Goal: Task Accomplishment & Management: Complete application form

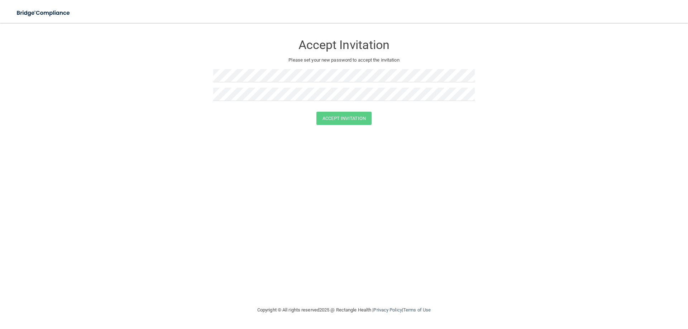
click at [271, 94] on div "Accept Invitation Please set your new password to accept the invitation" at bounding box center [344, 71] width 262 height 82
click at [333, 124] on button "Accept Invitation" at bounding box center [343, 118] width 55 height 13
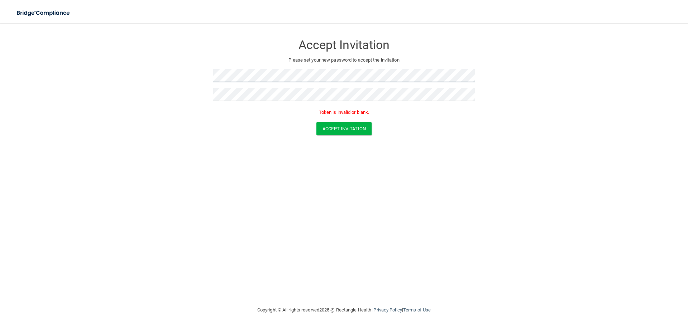
click at [172, 77] on form "Accept Invitation Please set your new password to accept the invitation Token i…" at bounding box center [343, 87] width 659 height 114
click at [325, 124] on button "Accept Invitation" at bounding box center [343, 128] width 55 height 13
click at [339, 125] on button "Accept Invitation" at bounding box center [343, 128] width 55 height 13
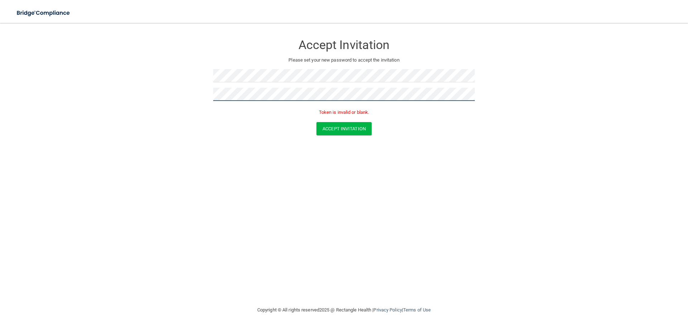
click at [131, 68] on form "Accept Invitation Please set your new password to accept the invitation Token i…" at bounding box center [343, 87] width 659 height 114
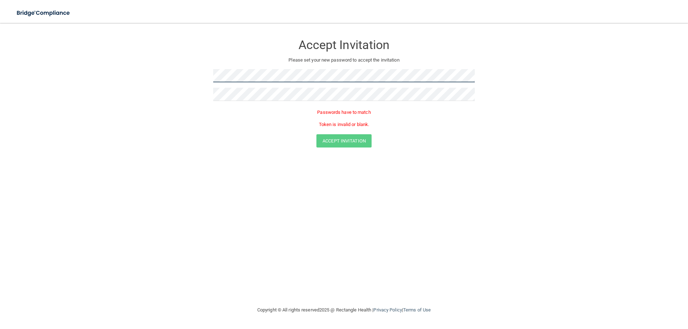
click at [104, 53] on form "Accept Invitation Please set your new password to accept the invitation Passwor…" at bounding box center [343, 93] width 659 height 126
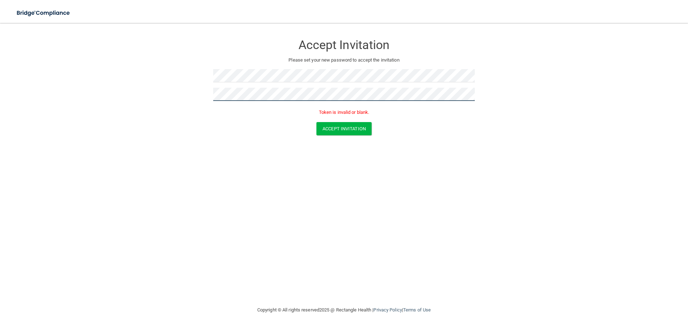
click at [316, 122] on button "Accept Invitation" at bounding box center [343, 128] width 55 height 13
click at [342, 133] on button "Accept Invitation" at bounding box center [343, 128] width 55 height 13
click at [339, 133] on button "Accept Invitation" at bounding box center [343, 128] width 55 height 13
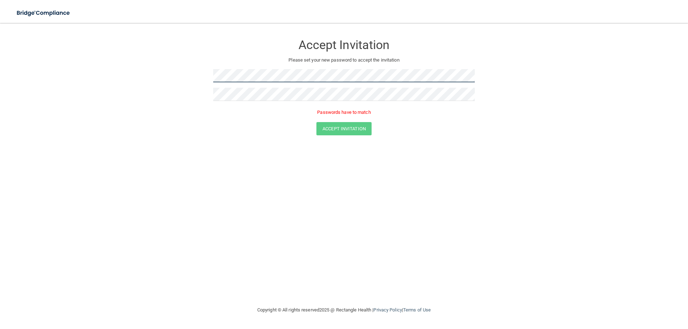
click at [89, 43] on form "Accept Invitation Please set your new password to accept the invitation Passwor…" at bounding box center [343, 87] width 659 height 114
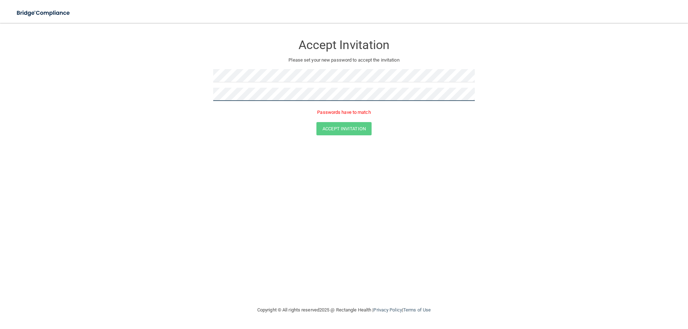
click at [188, 85] on form "Accept Invitation Please set your new password to accept the invitation Passwor…" at bounding box center [343, 87] width 659 height 114
click at [176, 98] on form "Accept Invitation Please set your new password to accept the invitation Passwor…" at bounding box center [343, 87] width 659 height 114
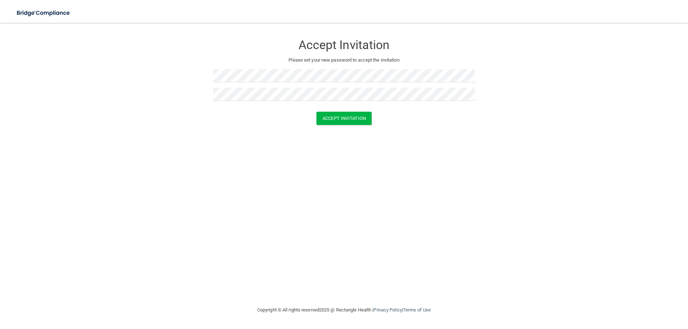
click at [362, 110] on div at bounding box center [344, 108] width 262 height 5
click at [359, 114] on button "Accept Invitation" at bounding box center [343, 118] width 55 height 13
click at [362, 133] on button "Accept Invitation" at bounding box center [343, 128] width 55 height 13
click at [316, 112] on button "Accept Invitation" at bounding box center [343, 118] width 55 height 13
click at [334, 129] on button "Accept Invitation" at bounding box center [343, 128] width 55 height 13
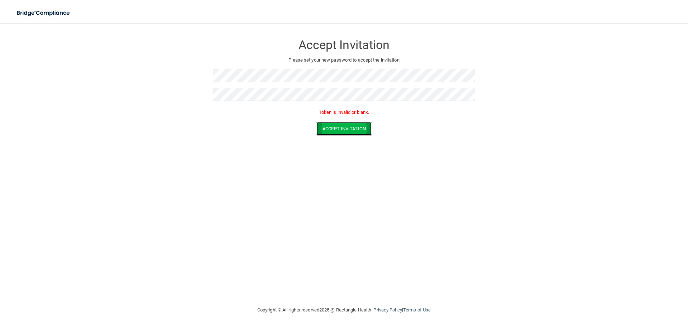
click at [334, 129] on button "Accept Invitation" at bounding box center [343, 128] width 55 height 13
click at [599, 53] on form "Accept Invitation Please set your new password to accept the invitation Token i…" at bounding box center [343, 87] width 659 height 114
